Goal: Information Seeking & Learning: Learn about a topic

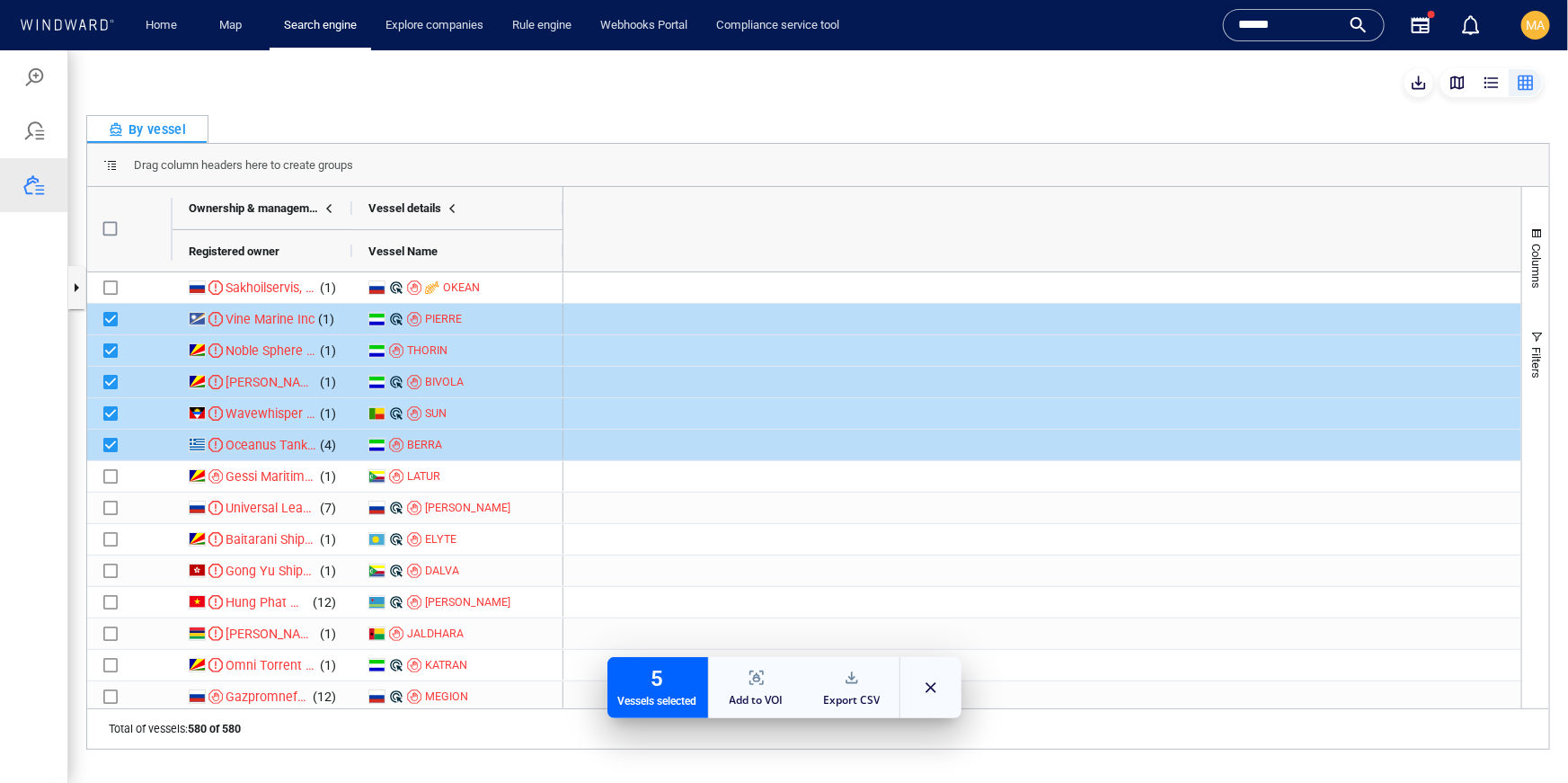
scroll to position [0, 1968]
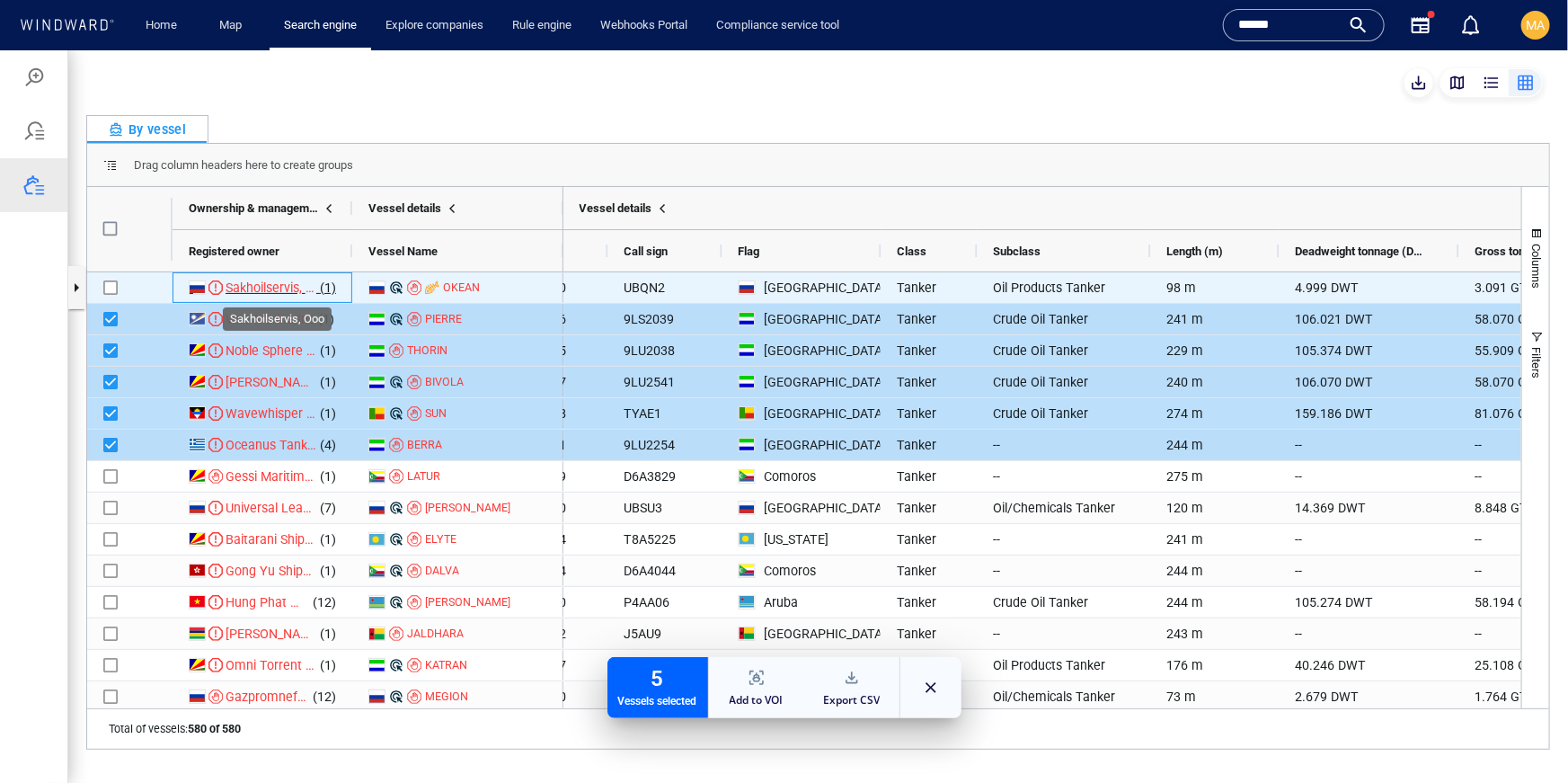
click at [270, 289] on span "Sakhoilservis, Ooo" at bounding box center [277, 286] width 103 height 14
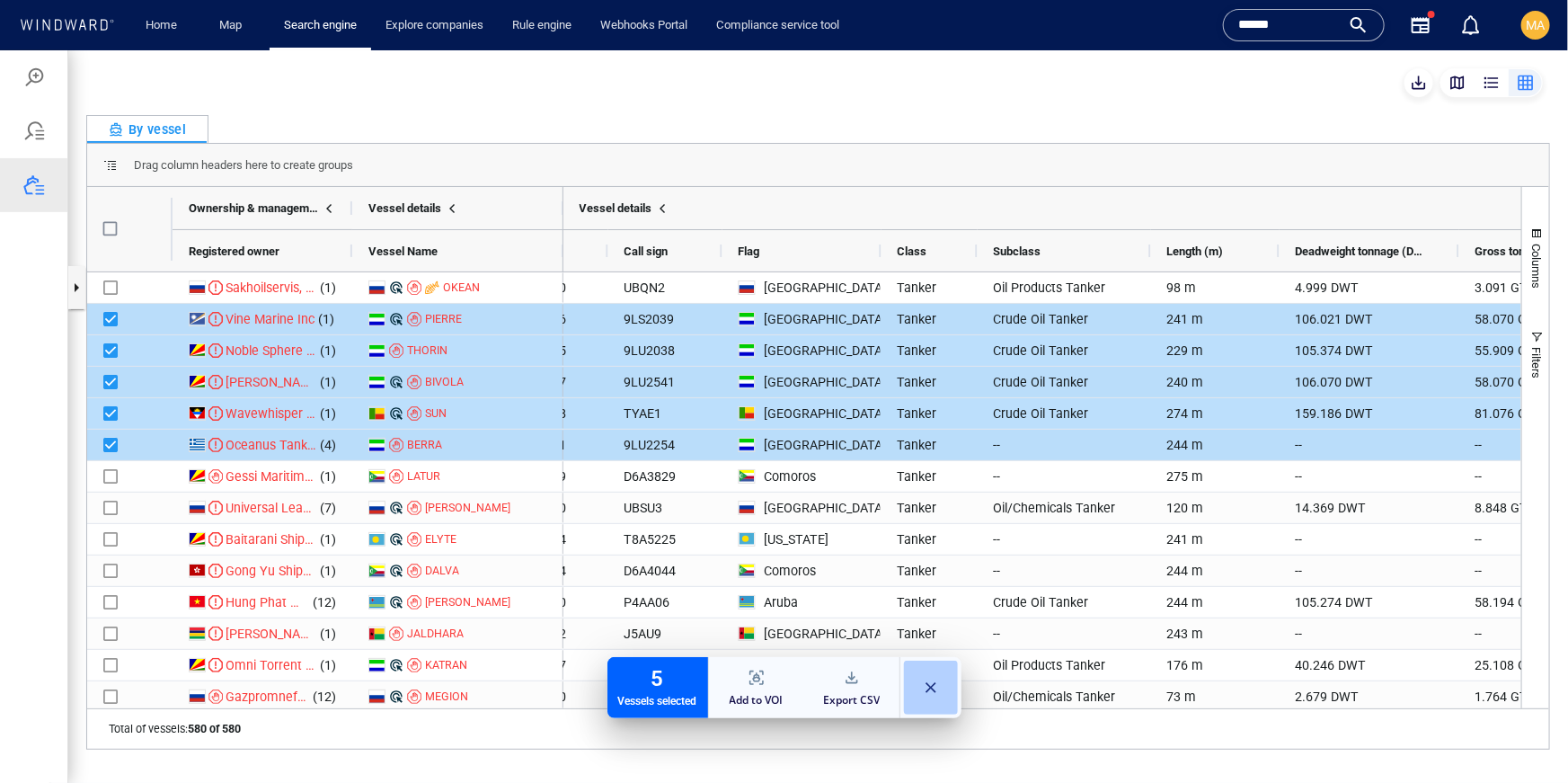
click at [931, 692] on button "button" at bounding box center [930, 686] width 54 height 54
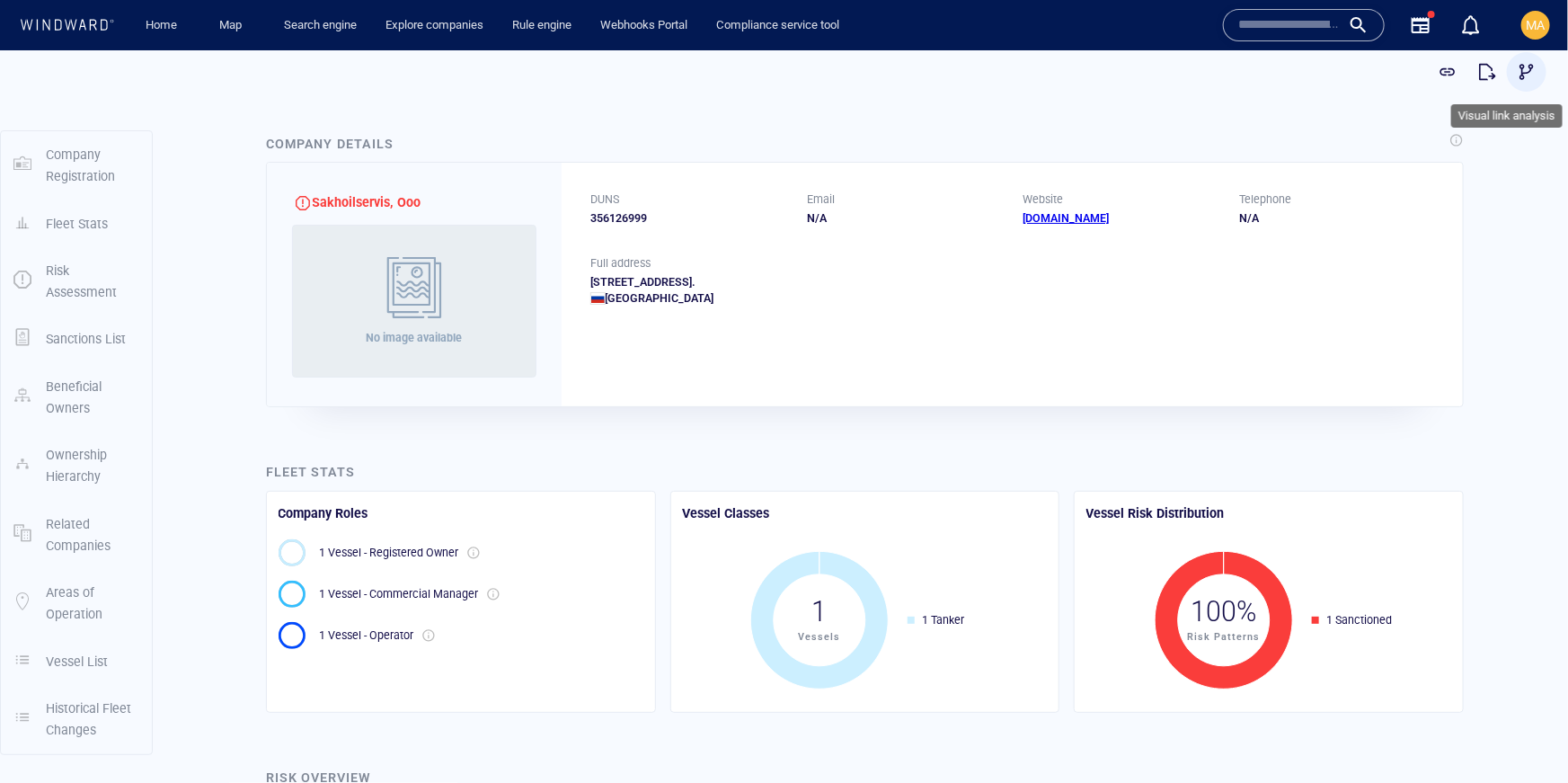
click at [1529, 70] on span "button" at bounding box center [1526, 70] width 18 height 18
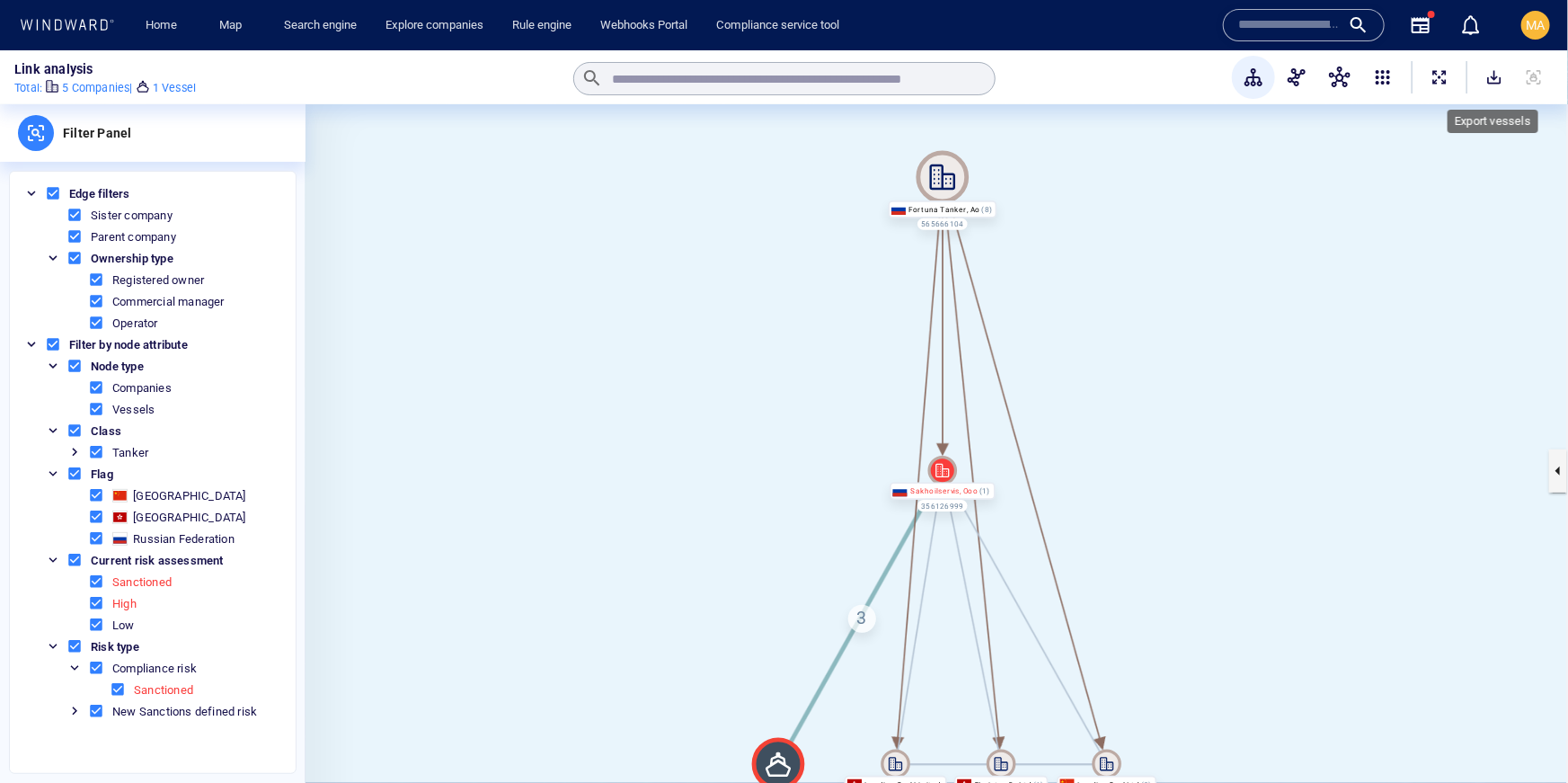
click at [1507, 80] on button "SaveAlt" at bounding box center [1494, 77] width 39 height 39
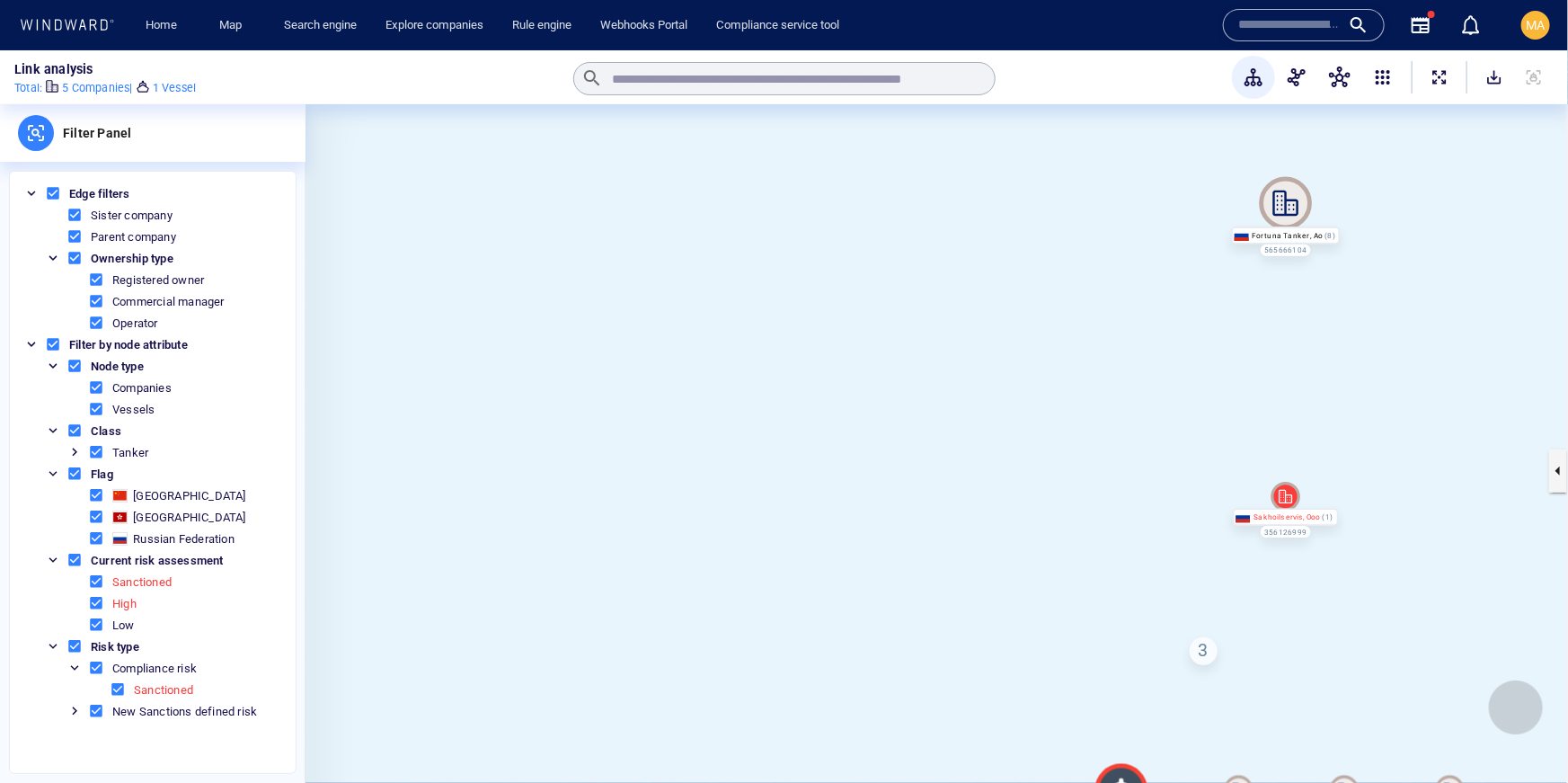
drag, startPoint x: 762, startPoint y: 153, endPoint x: 1000, endPoint y: 120, distance: 240.3
click at [1000, 120] on canvas at bounding box center [937, 470] width 1263 height 732
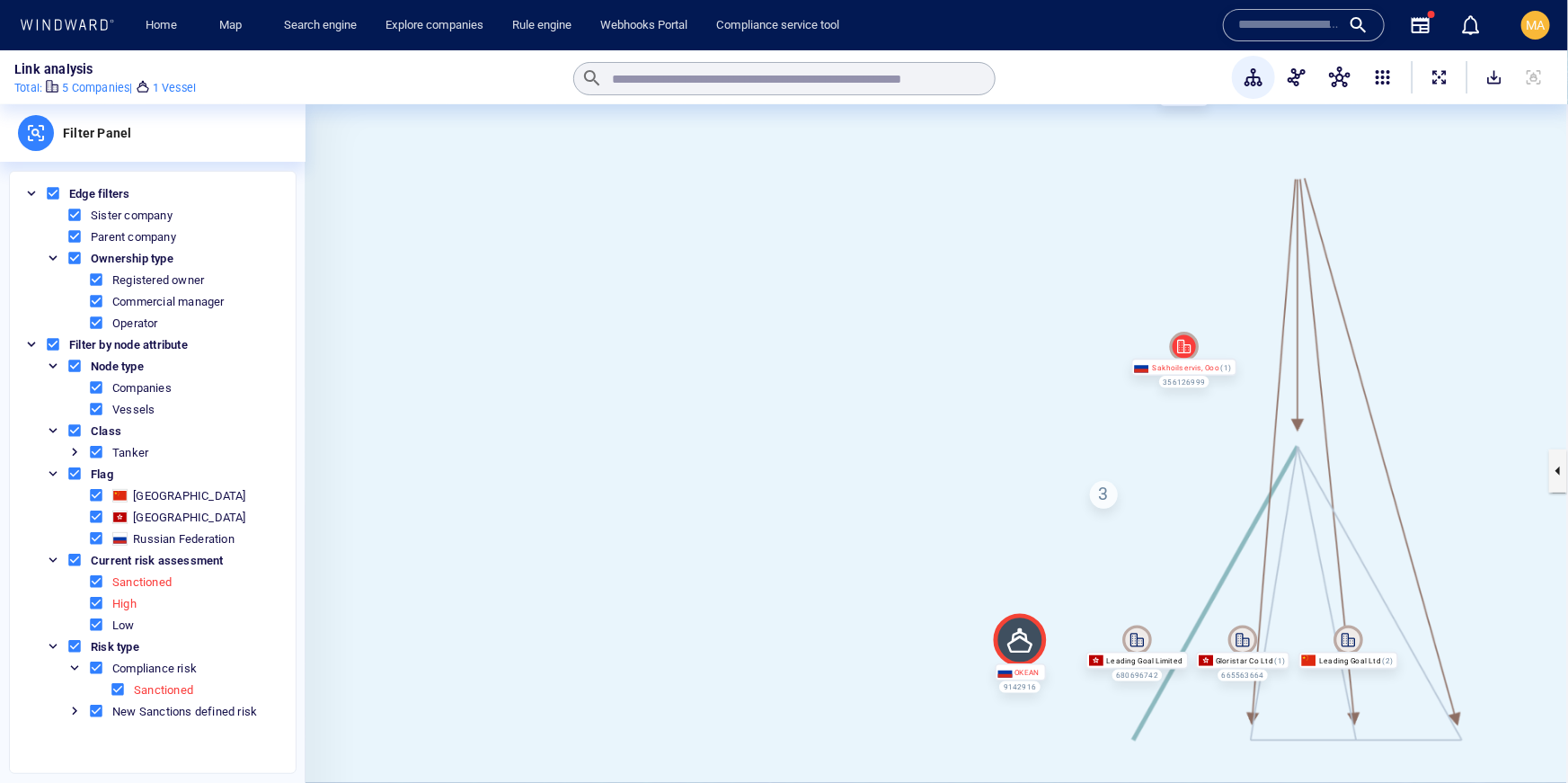
drag, startPoint x: 1188, startPoint y: 567, endPoint x: 1094, endPoint y: 483, distance: 126.1
click at [1077, 471] on canvas at bounding box center [937, 470] width 1263 height 732
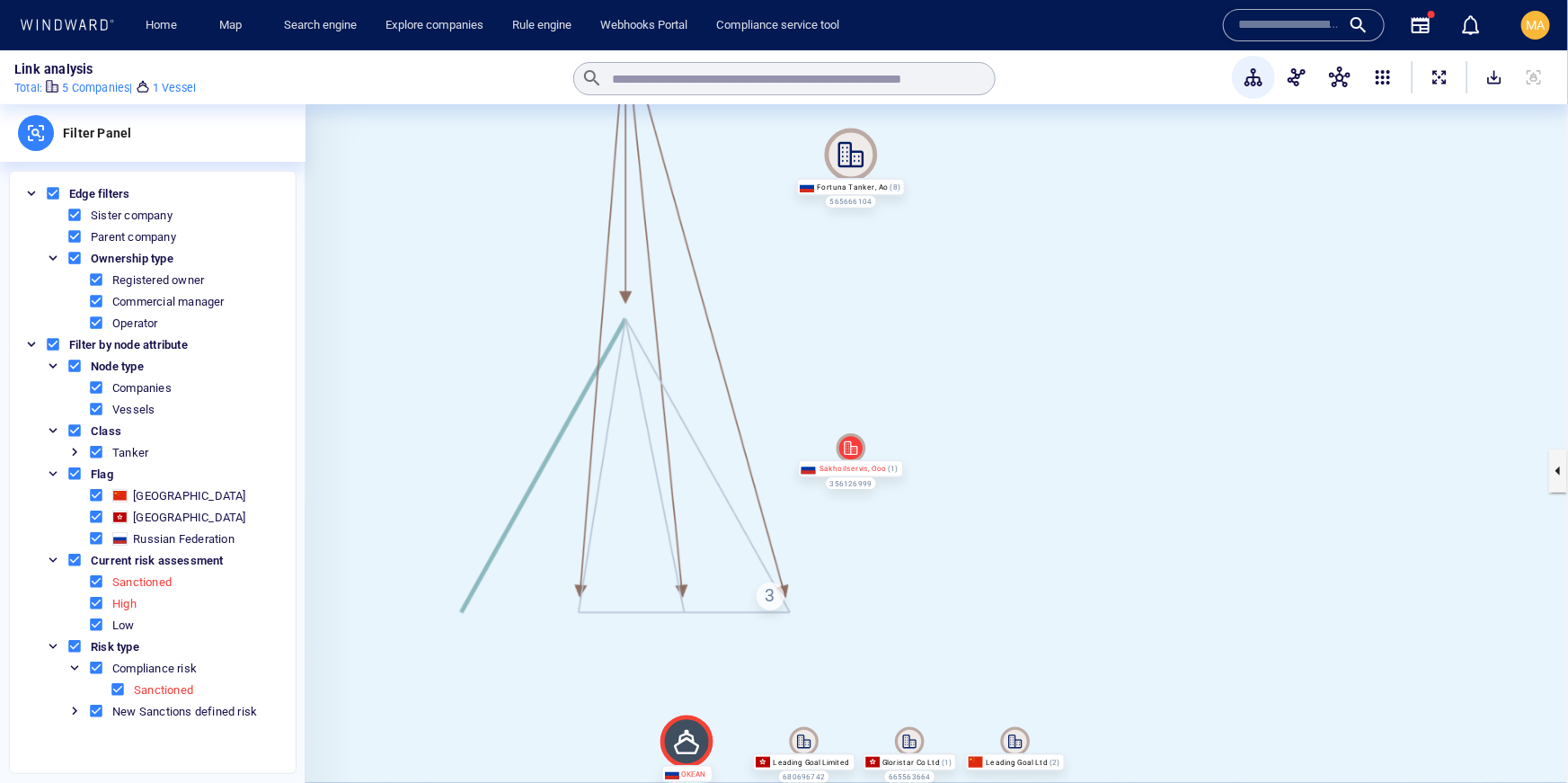
drag, startPoint x: 856, startPoint y: 670, endPoint x: 519, endPoint y: 769, distance: 351.2
click at [519, 769] on canvas at bounding box center [937, 470] width 1263 height 732
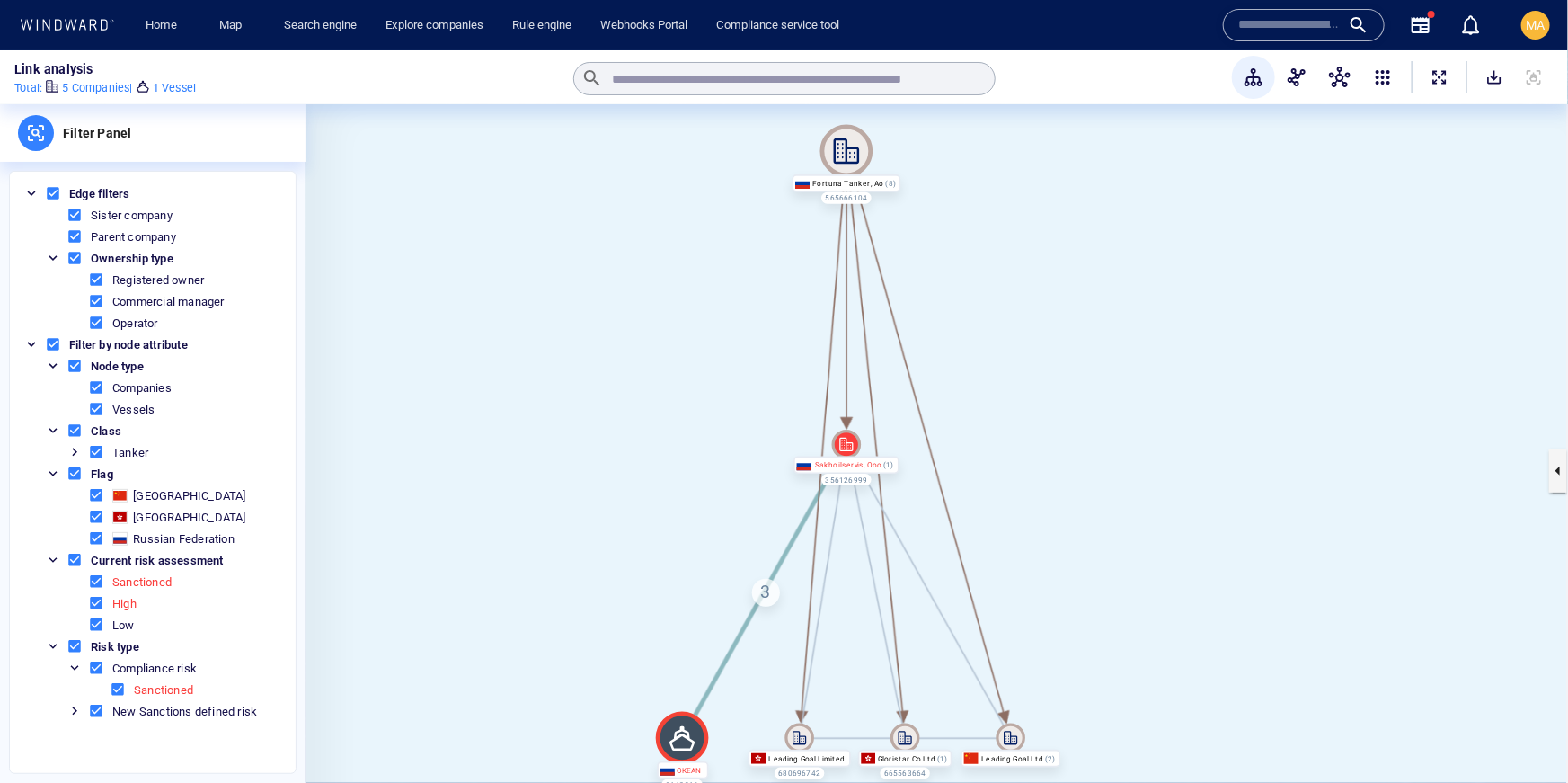
click at [834, 151] on icon at bounding box center [847, 151] width 26 height 26
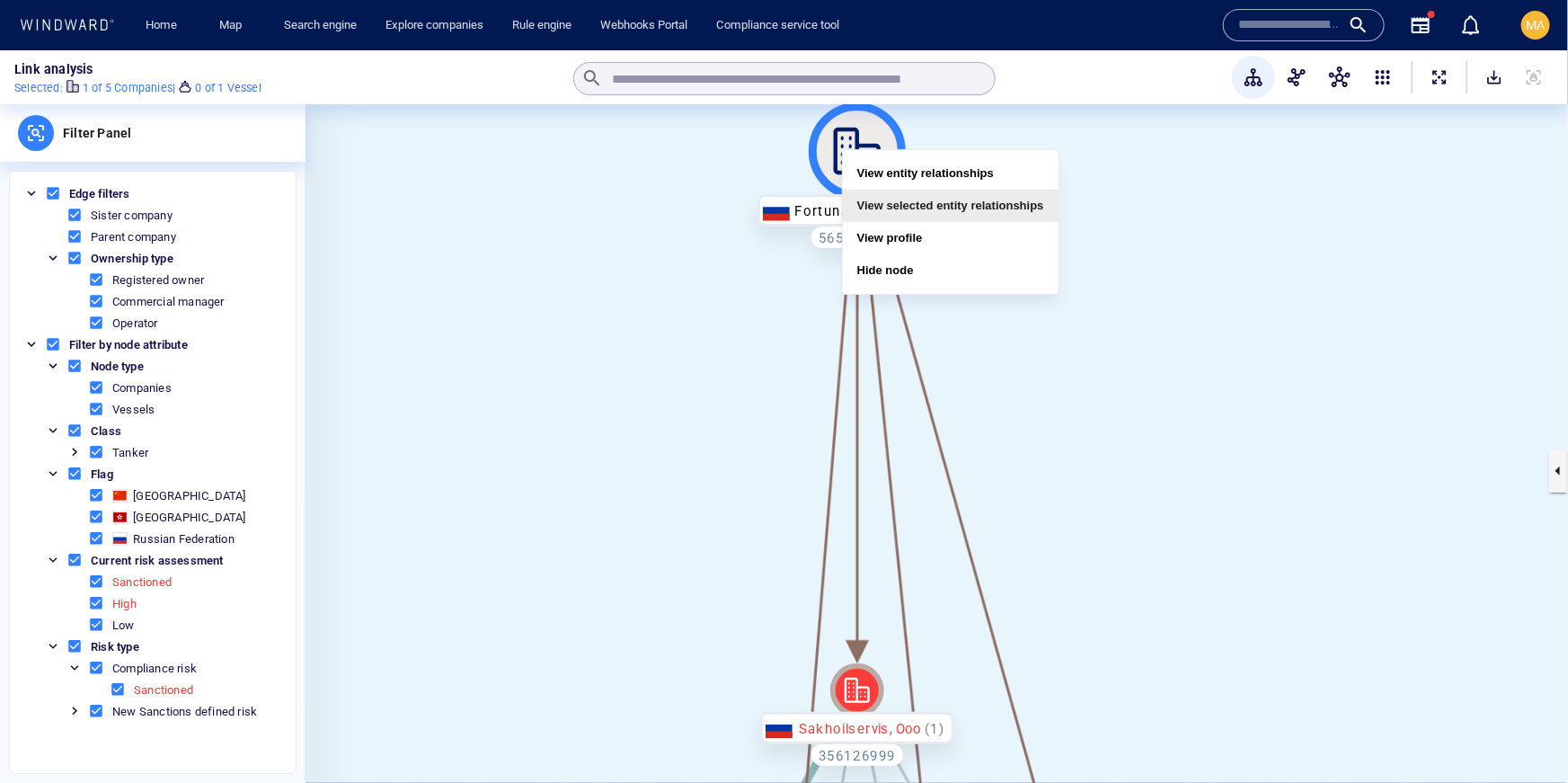
click at [893, 216] on button "View selected entity relationships" at bounding box center [951, 206] width 216 height 32
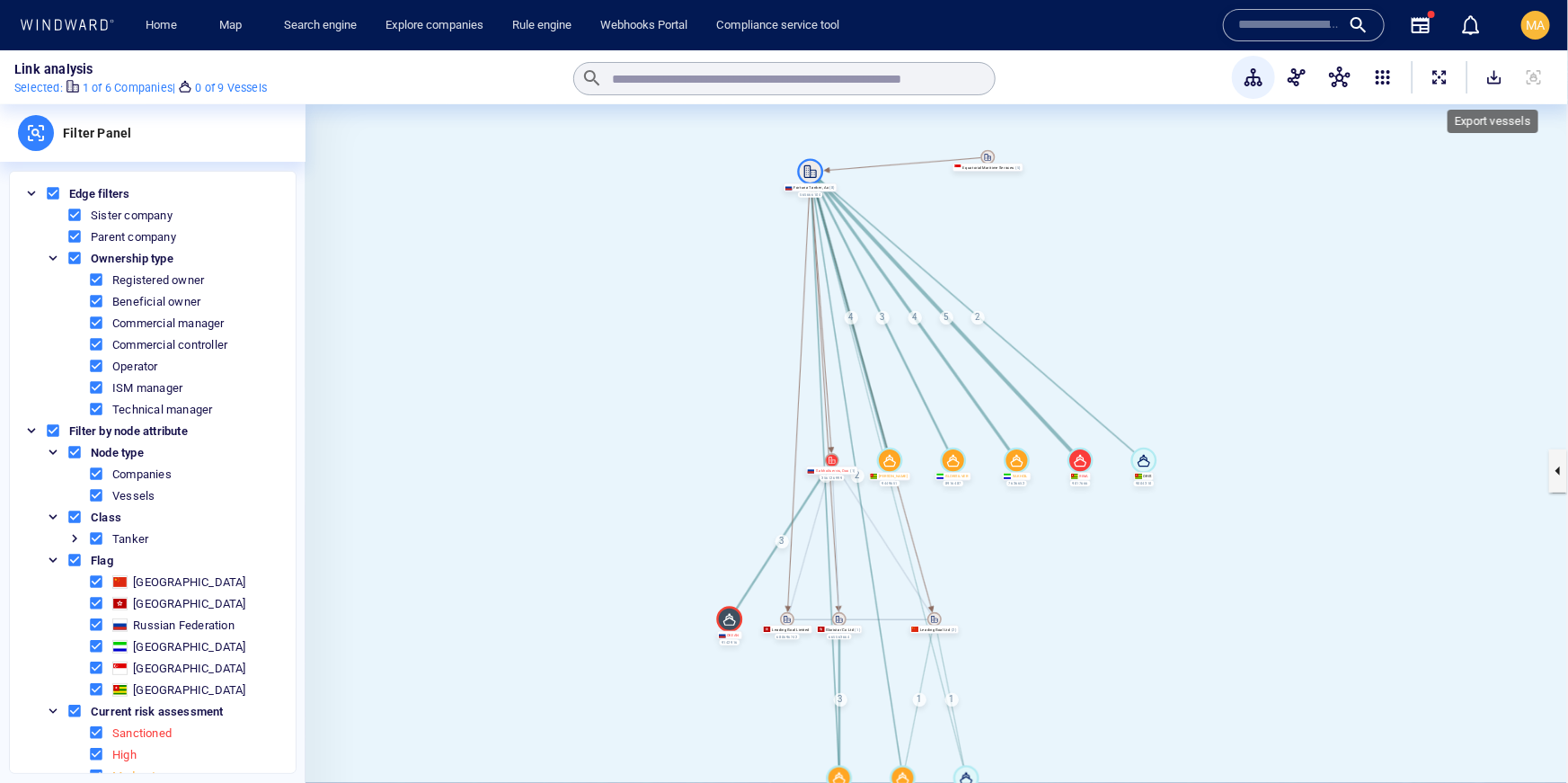
click at [1503, 83] on button "SaveAlt" at bounding box center [1494, 77] width 39 height 39
click at [1542, 33] on div "MA" at bounding box center [1536, 24] width 19 height 22
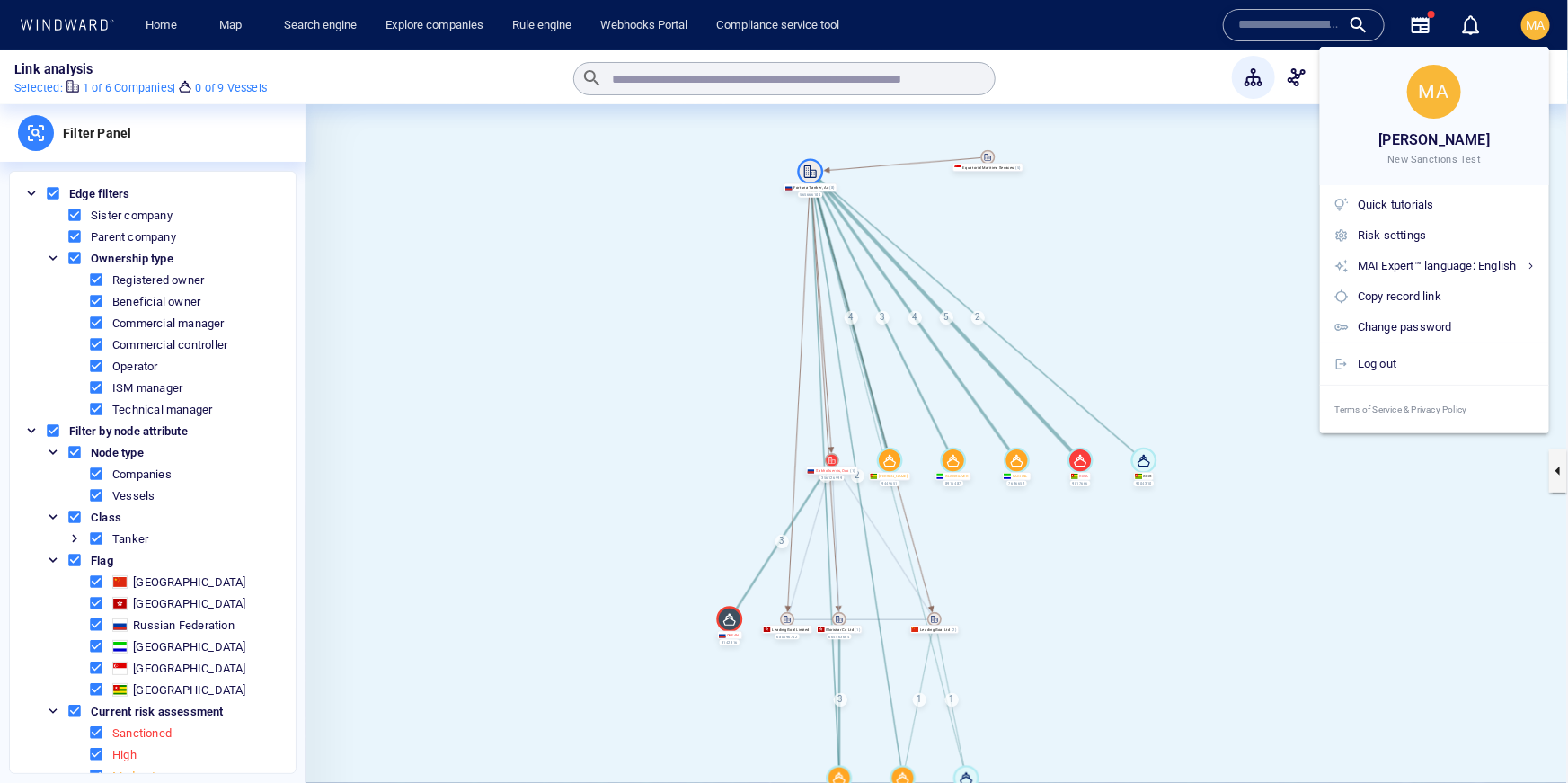
click at [1169, 338] on div at bounding box center [784, 391] width 1568 height 783
